Goal: Obtain resource: Download file/media

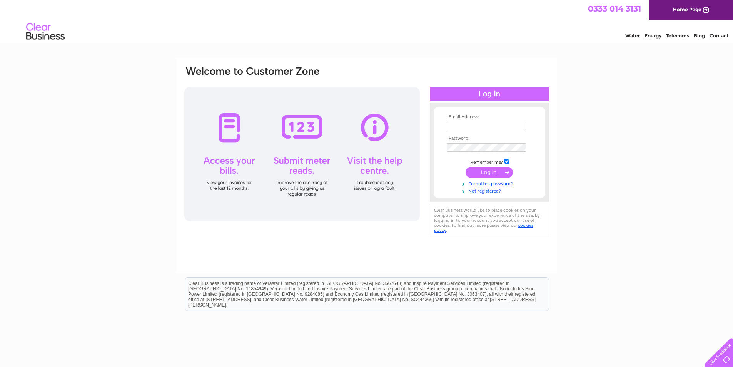
type input "fred@bridportbuildingsupplies.co.uk"
click at [487, 175] on input "submit" at bounding box center [488, 172] width 47 height 11
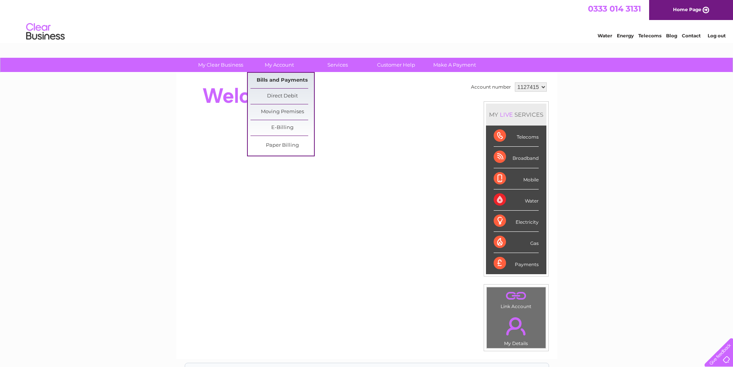
click at [276, 76] on link "Bills and Payments" at bounding box center [281, 80] width 63 height 15
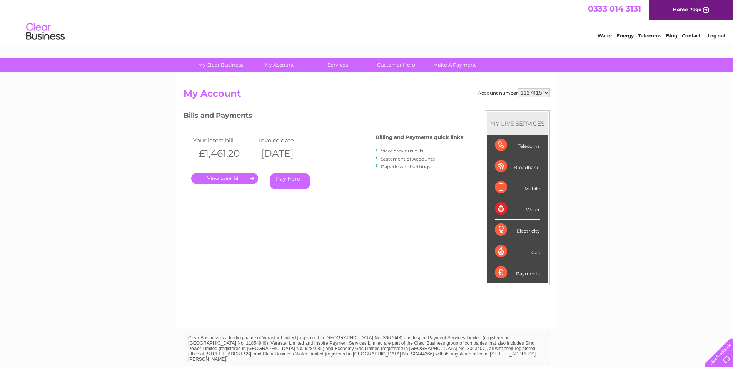
click at [228, 179] on link "." at bounding box center [224, 178] width 67 height 11
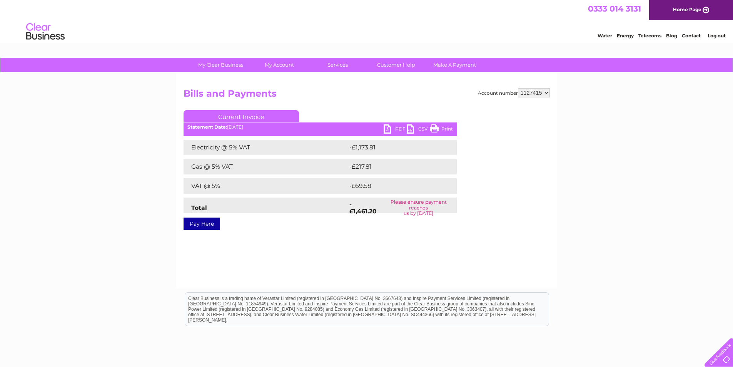
click at [446, 129] on link "Print" at bounding box center [441, 129] width 23 height 11
click at [388, 128] on link "PDF" at bounding box center [394, 129] width 23 height 11
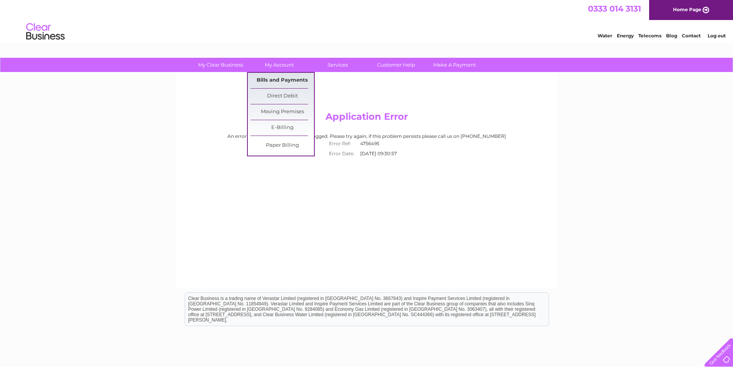
click at [276, 77] on link "Bills and Payments" at bounding box center [281, 80] width 63 height 15
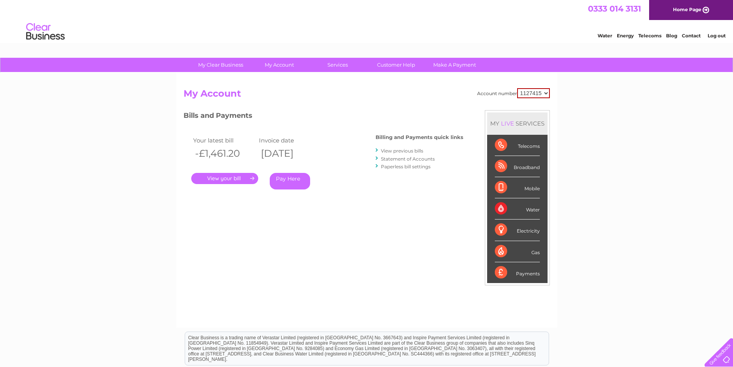
click at [243, 180] on link "." at bounding box center [224, 178] width 67 height 11
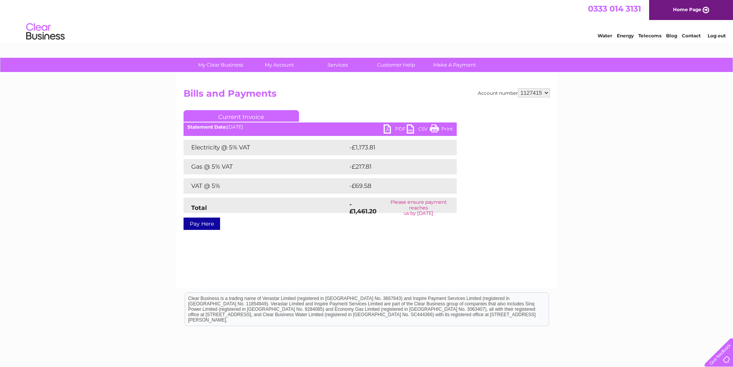
click at [387, 128] on link "PDF" at bounding box center [394, 129] width 23 height 11
click at [411, 129] on link "CSV" at bounding box center [418, 129] width 23 height 11
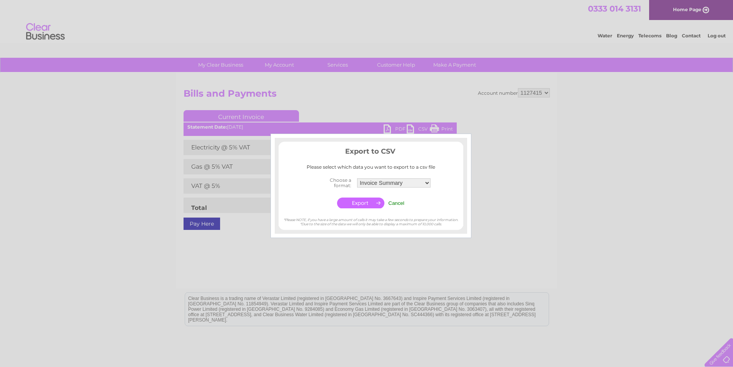
click at [365, 199] on input "button" at bounding box center [360, 202] width 47 height 11
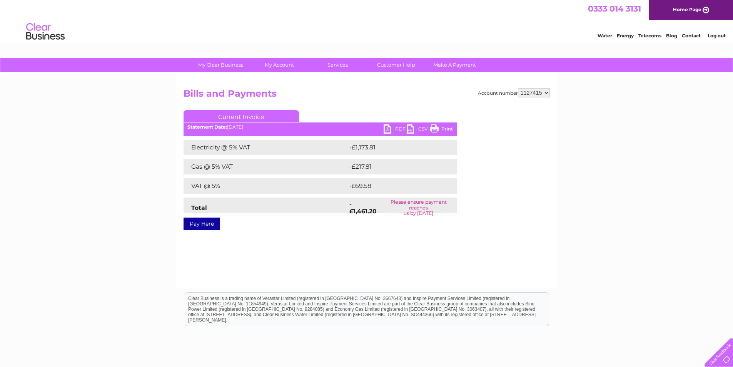
click at [717, 37] on link "Log out" at bounding box center [716, 36] width 18 height 6
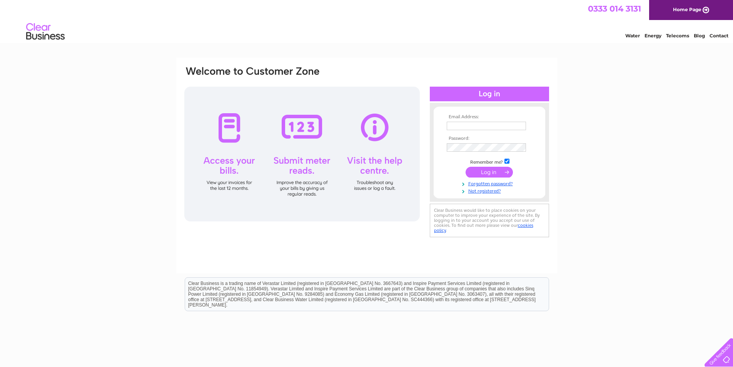
type input "fred@bridportbuildingsupplies.co.uk"
click at [495, 171] on input "submit" at bounding box center [488, 172] width 47 height 11
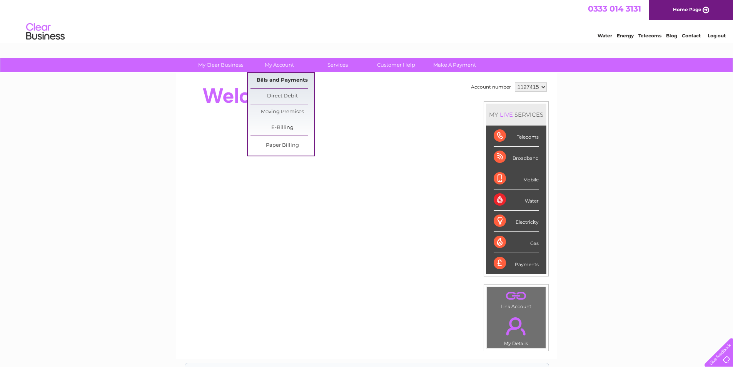
click at [279, 78] on link "Bills and Payments" at bounding box center [281, 80] width 63 height 15
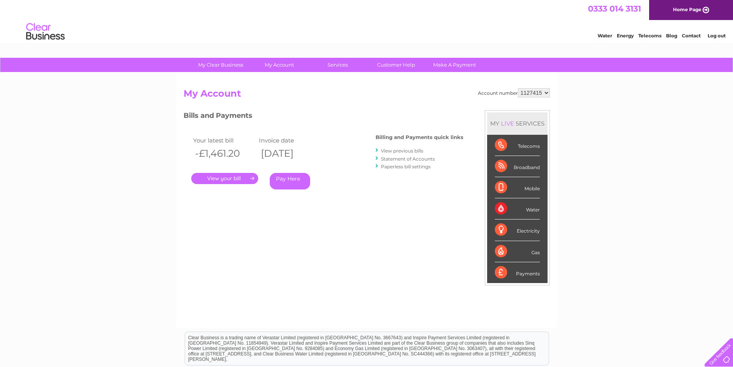
click at [232, 180] on link "." at bounding box center [224, 178] width 67 height 11
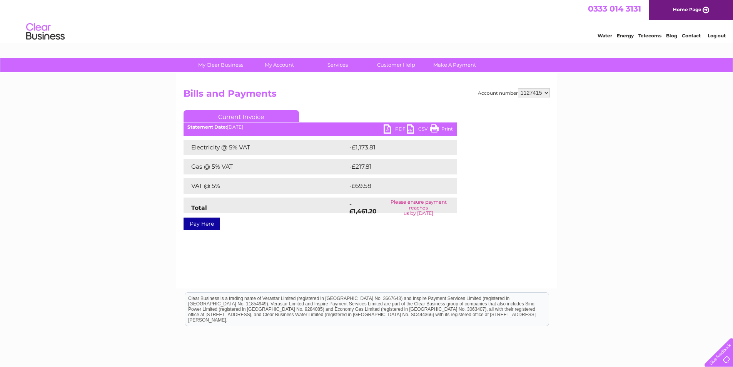
click at [410, 129] on link "CSV" at bounding box center [418, 129] width 23 height 11
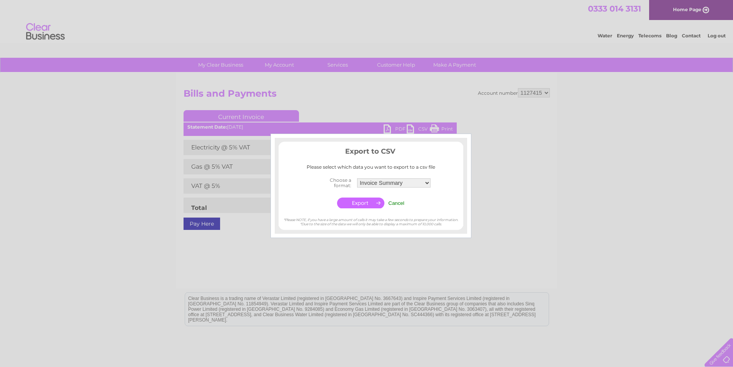
click at [523, 212] on div at bounding box center [366, 183] width 733 height 367
click at [468, 148] on div "Export to CSV Please select which data you want to export to a csv file Choose …" at bounding box center [370, 185] width 201 height 104
click at [400, 203] on input "Cancel" at bounding box center [396, 203] width 16 height 6
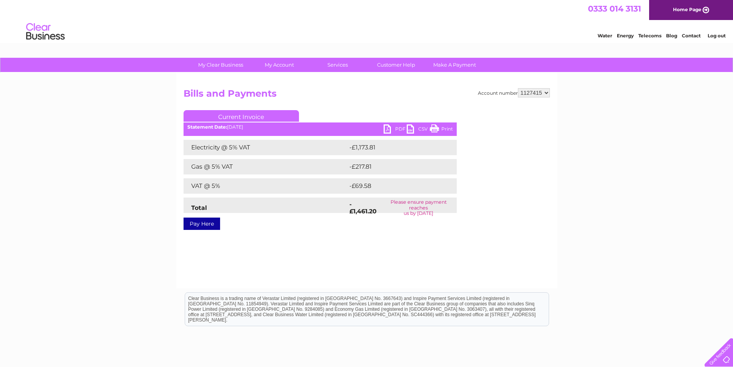
click at [387, 127] on link "PDF" at bounding box center [394, 129] width 23 height 11
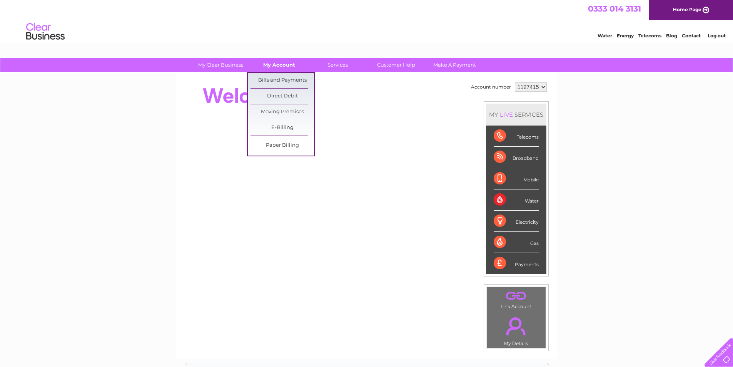
click at [284, 65] on link "My Account" at bounding box center [278, 65] width 63 height 14
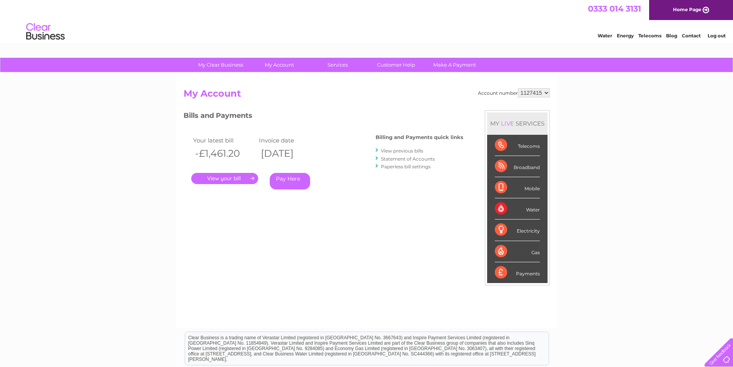
click at [219, 178] on link "." at bounding box center [224, 178] width 67 height 11
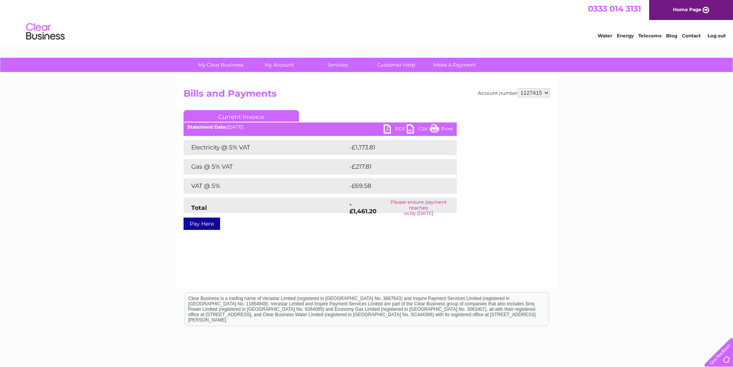
click at [712, 36] on link "Log out" at bounding box center [716, 36] width 18 height 6
